Goal: Contribute content: Contribute content

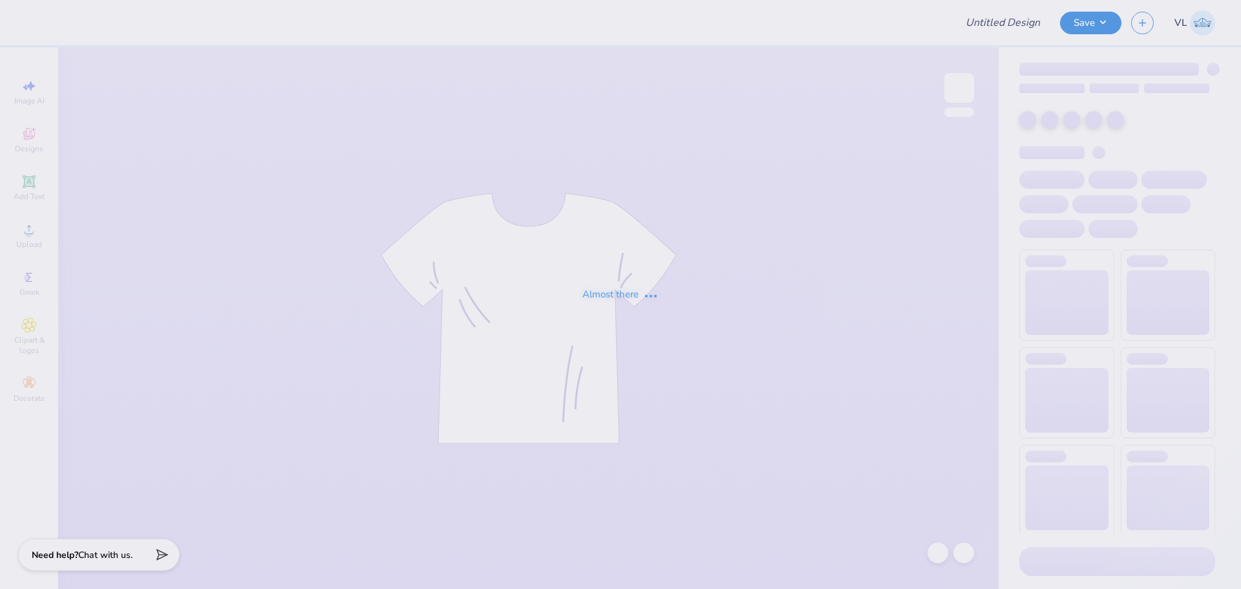
type input "DSP Fall Rush"
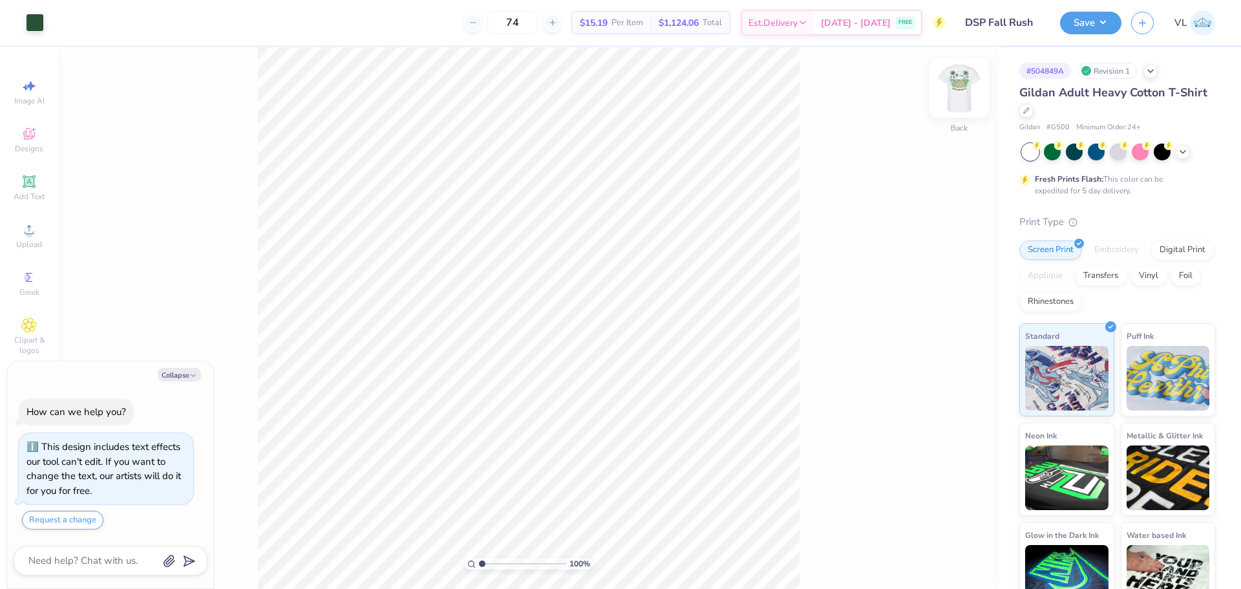
click at [958, 107] on div "Back" at bounding box center [959, 96] width 30 height 46
click at [28, 229] on icon at bounding box center [29, 230] width 16 height 16
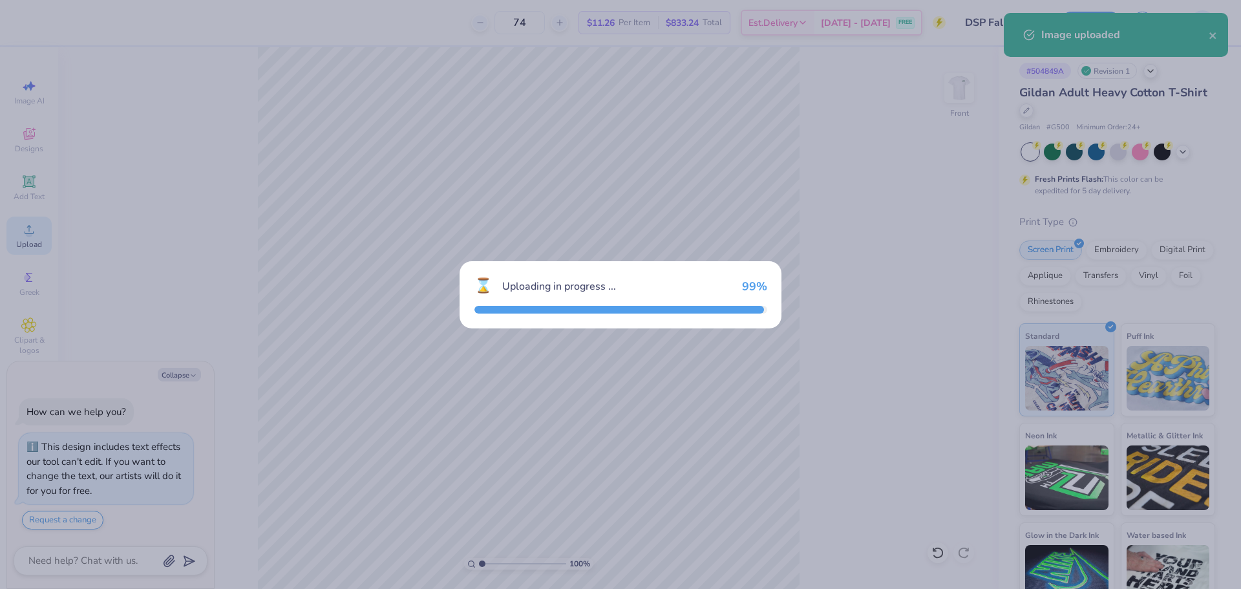
type textarea "x"
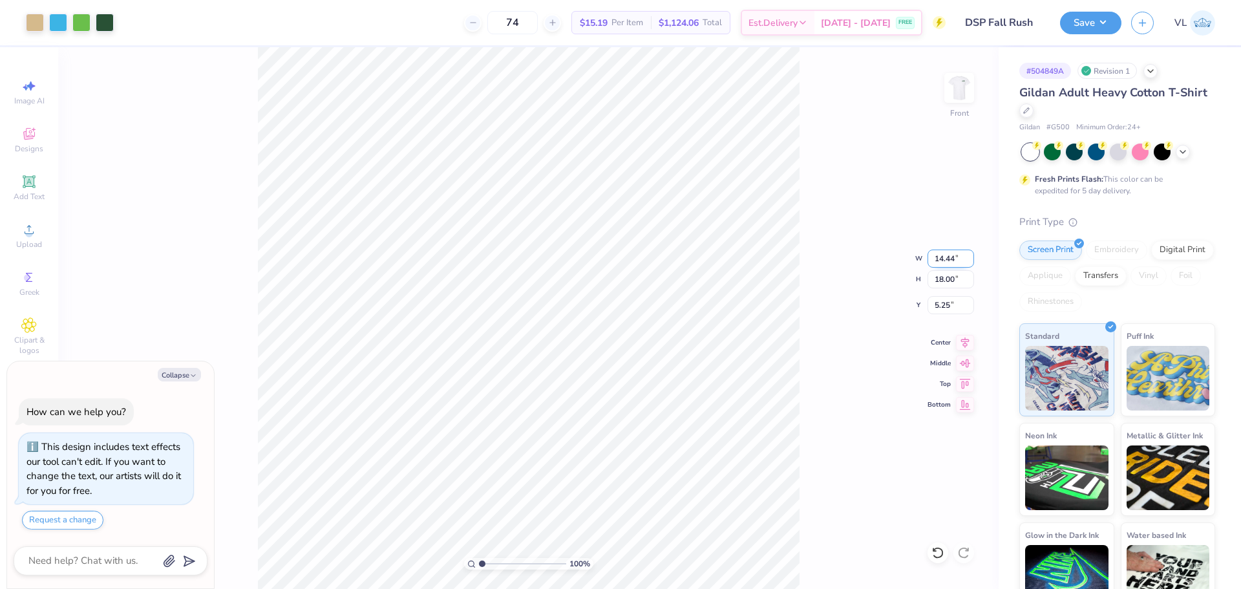
click at [952, 257] on input "14.44" at bounding box center [951, 258] width 47 height 18
type input "12"
type textarea "x"
type input "12.00"
type input "14.96"
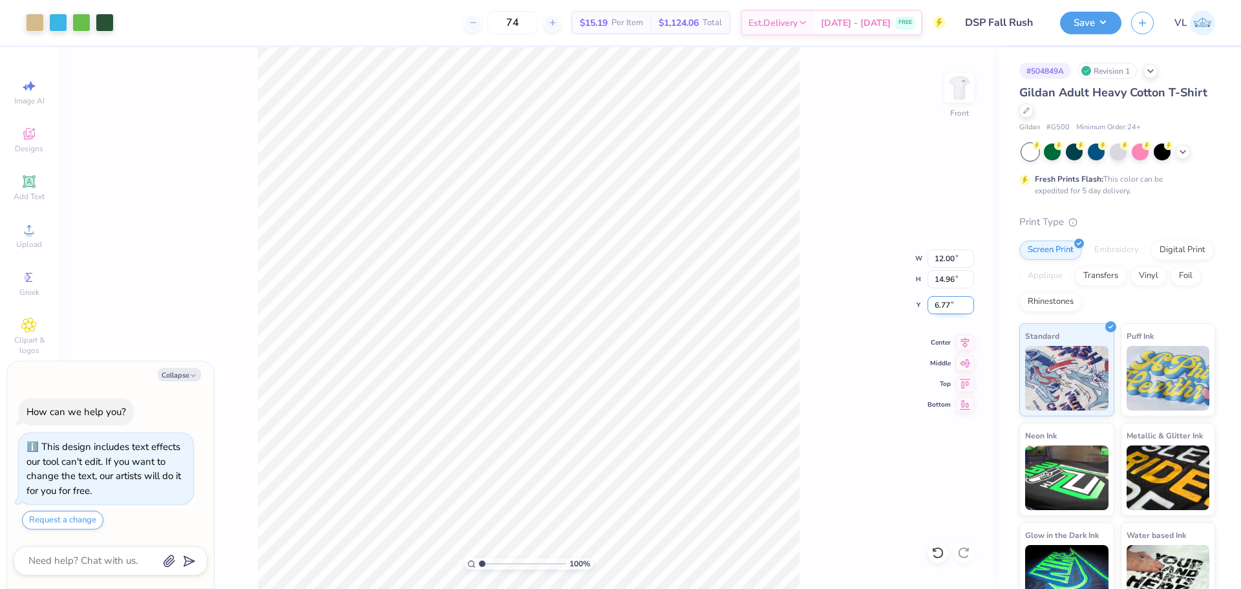
click at [959, 307] on input "6.77" at bounding box center [951, 305] width 47 height 18
type input "5"
type textarea "x"
type input "5.00"
type textarea "x"
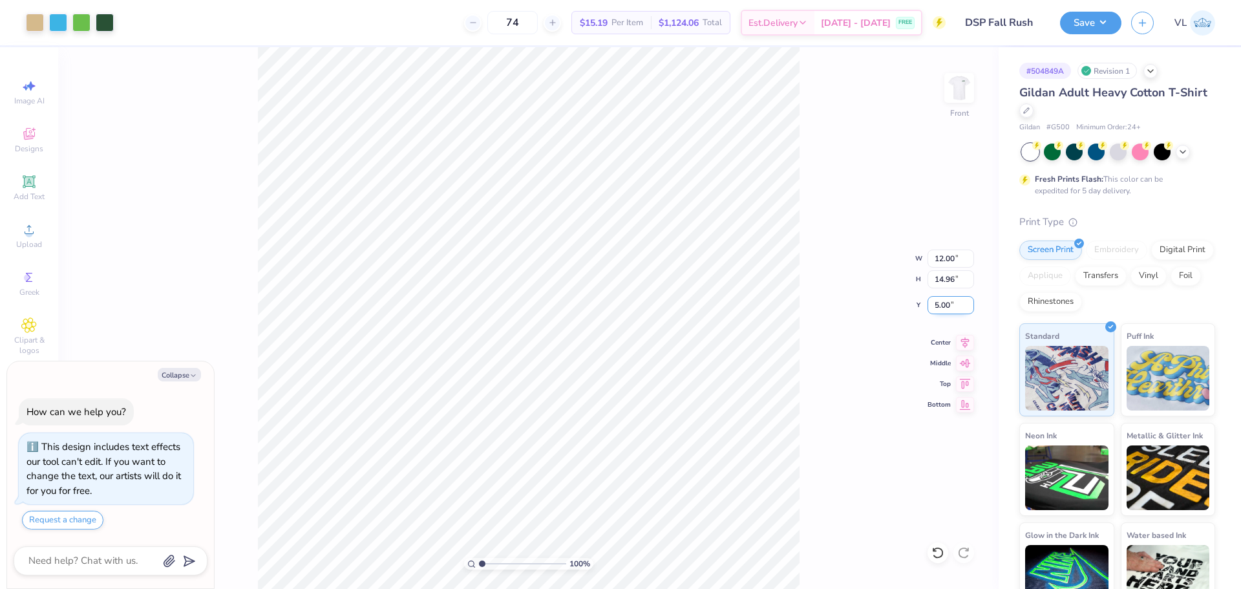
click at [945, 307] on input "5.00" at bounding box center [951, 305] width 47 height 18
type input "6"
type textarea "x"
type input "6.00"
click at [968, 90] on img at bounding box center [959, 88] width 52 height 52
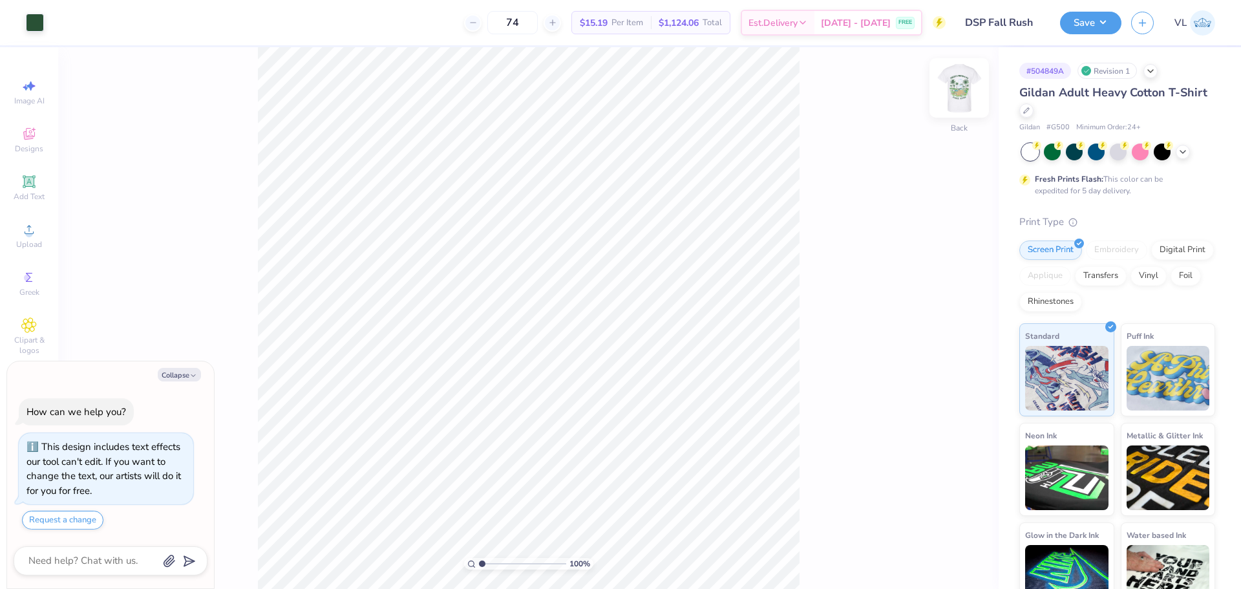
click at [952, 83] on img at bounding box center [959, 88] width 52 height 52
click at [1084, 28] on button "Save" at bounding box center [1090, 21] width 61 height 23
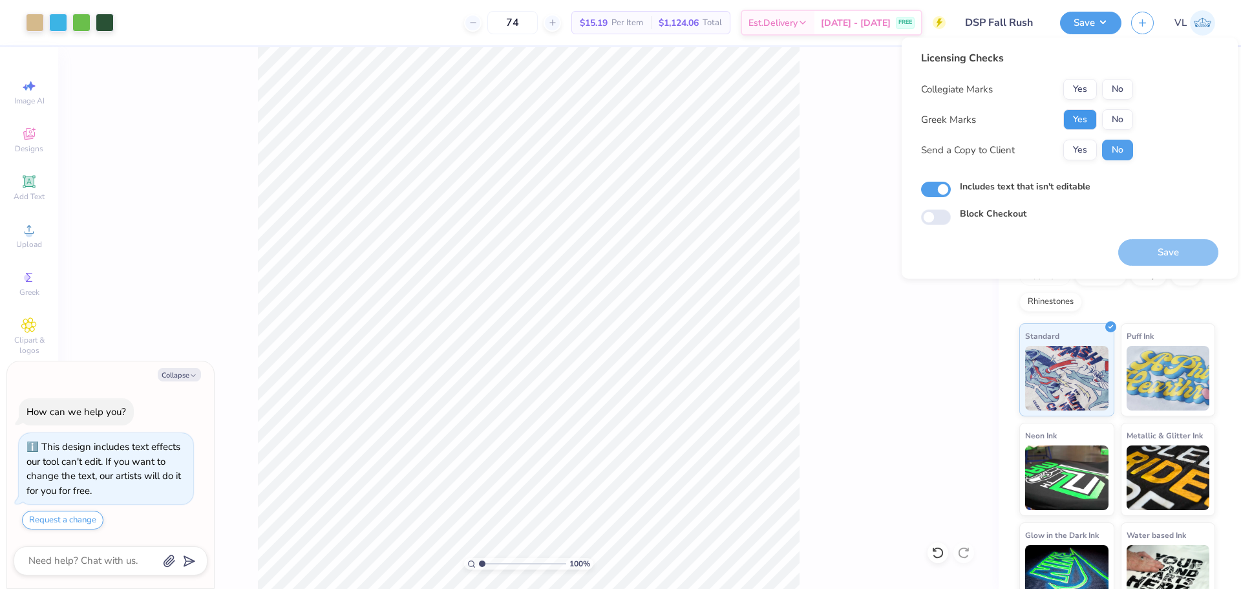
click at [1081, 116] on button "Yes" at bounding box center [1080, 119] width 34 height 21
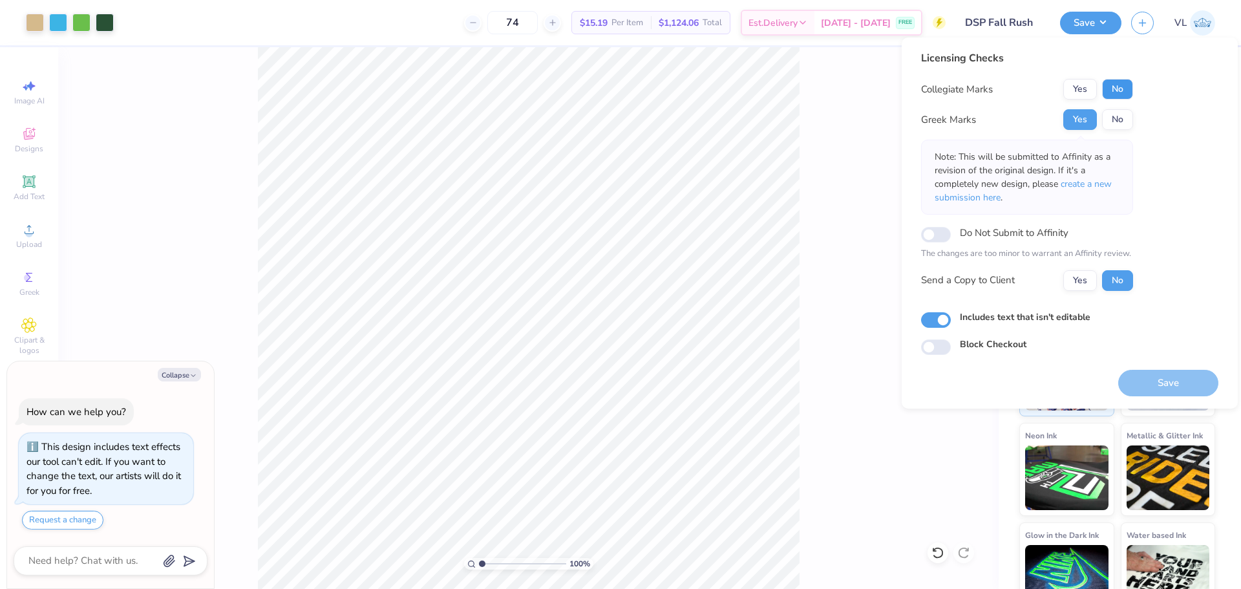
click at [1113, 84] on button "No" at bounding box center [1117, 89] width 31 height 21
click at [830, 291] on div "100 % Front" at bounding box center [528, 318] width 940 height 542
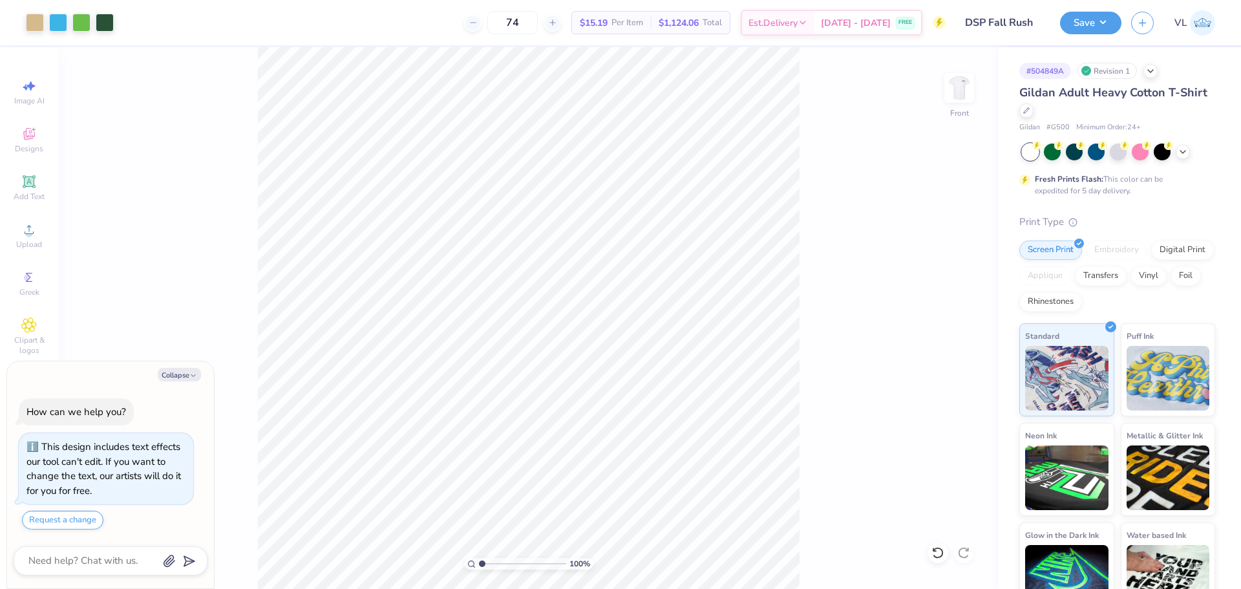
click at [331, 168] on div "100 % Front" at bounding box center [528, 318] width 940 height 542
type textarea "x"
click at [944, 302] on input "6.00" at bounding box center [951, 305] width 47 height 18
type input "5.5"
type textarea "x"
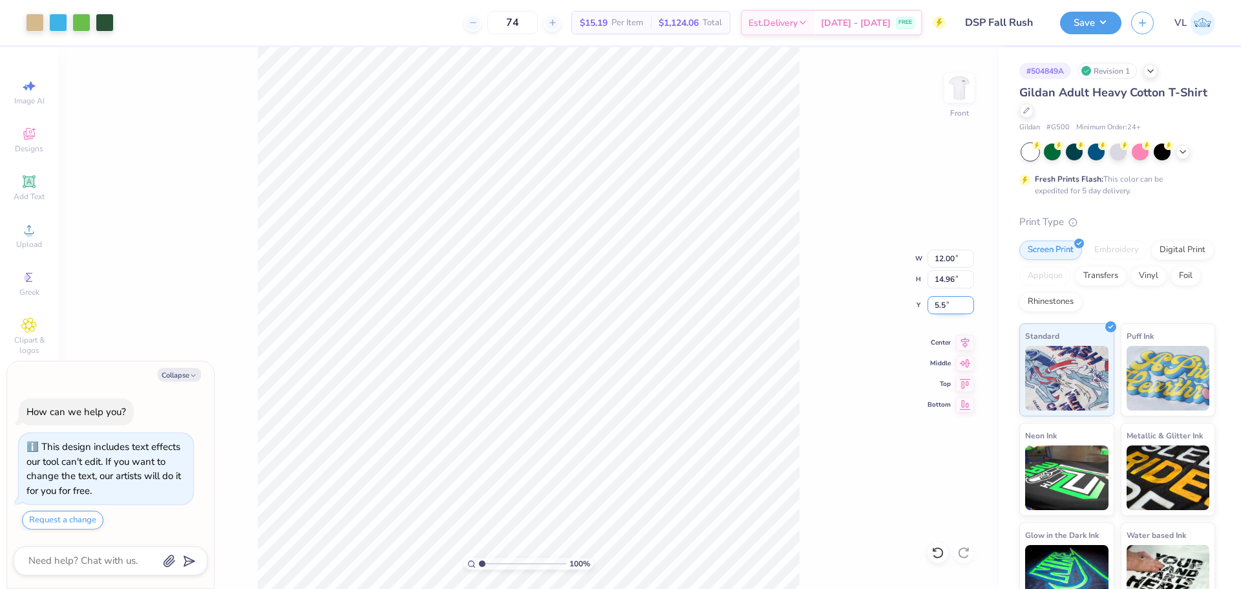
type input "5.50"
click at [399, 204] on div "100 % Front" at bounding box center [528, 318] width 940 height 542
click at [1076, 10] on div "Save VL" at bounding box center [1150, 22] width 181 height 45
click at [1102, 30] on button "Save" at bounding box center [1090, 21] width 61 height 23
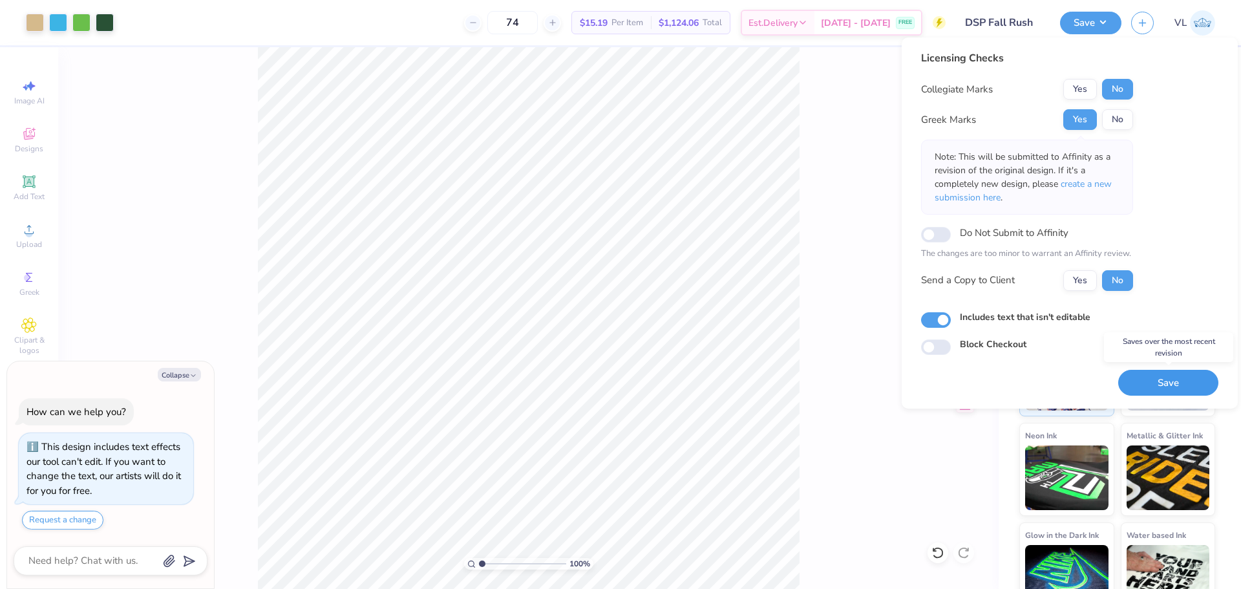
click at [1187, 374] on button "Save" at bounding box center [1168, 383] width 100 height 27
type textarea "x"
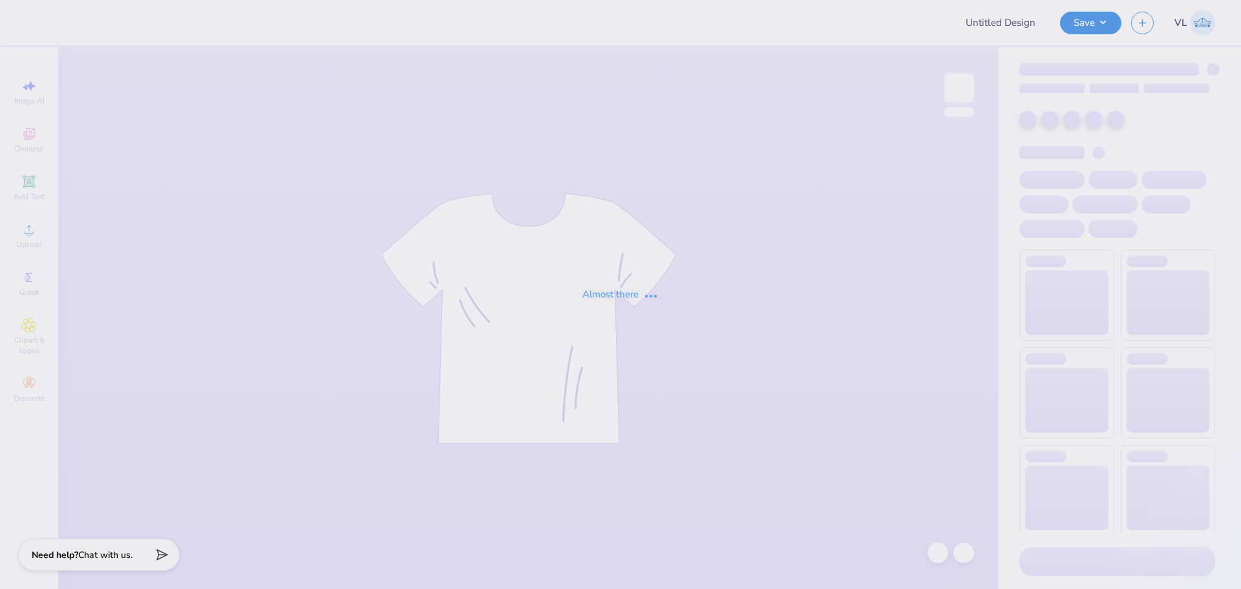
type input "Psi Upsilon Gameday"
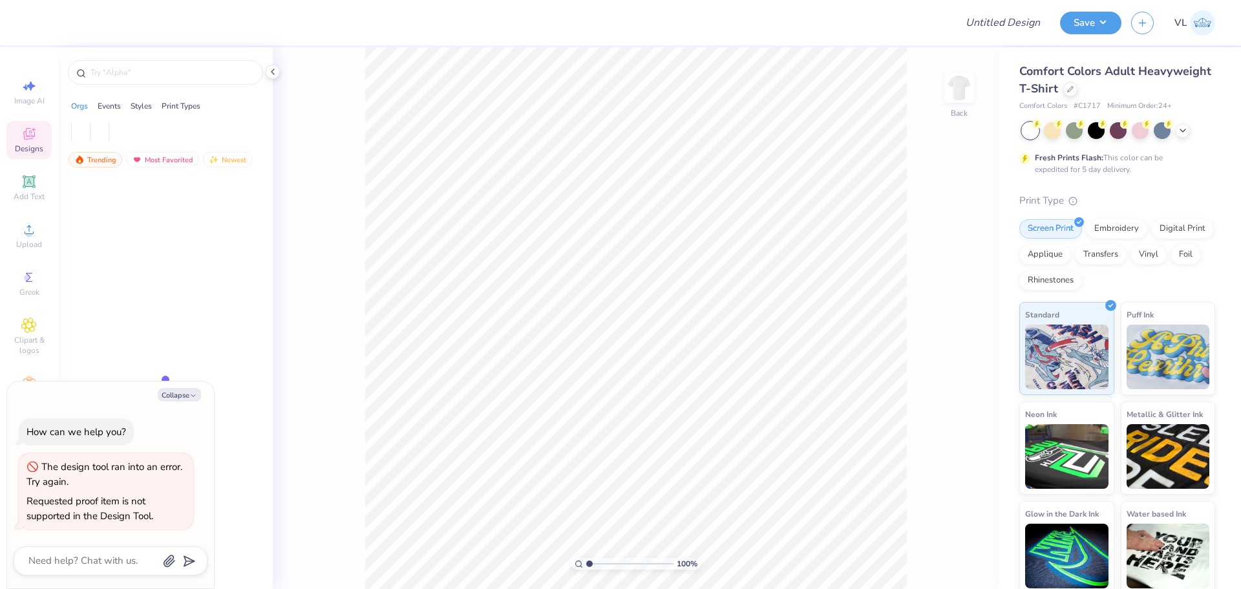
type textarea "x"
